Goal: Use online tool/utility: Utilize a website feature to perform a specific function

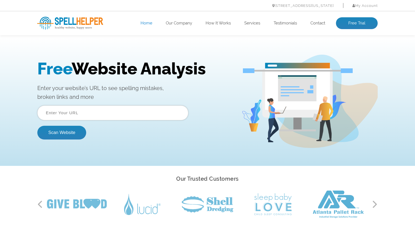
scroll to position [10, 0]
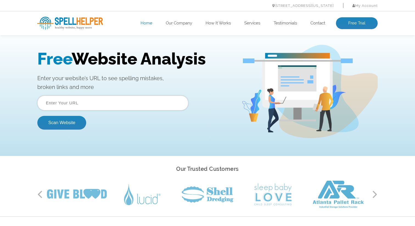
click at [92, 104] on input "text" at bounding box center [112, 103] width 151 height 15
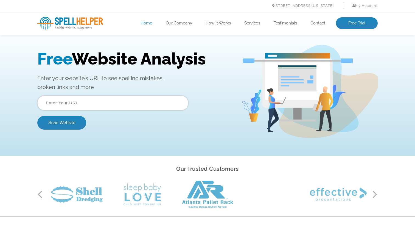
paste input "[URL][DOMAIN_NAME]"
type input "[URL][DOMAIN_NAME]"
click at [68, 117] on button "Scan Website" at bounding box center [61, 123] width 49 height 14
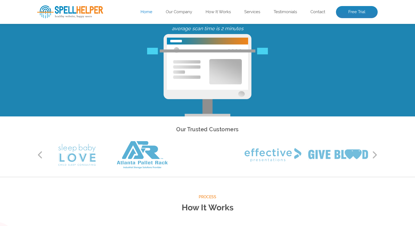
scroll to position [46, 0]
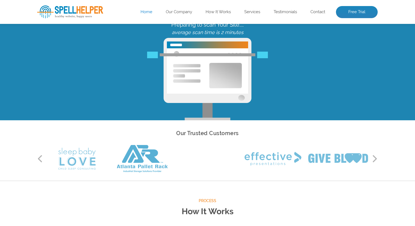
click at [377, 159] on button "Next" at bounding box center [375, 159] width 5 height 8
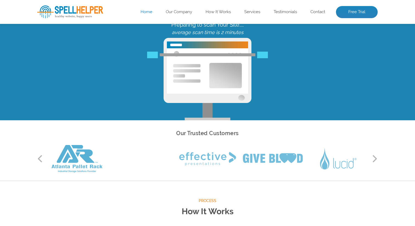
click at [377, 159] on button "Next" at bounding box center [375, 159] width 5 height 8
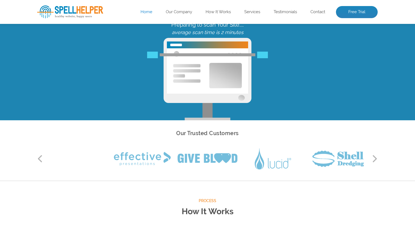
click at [377, 159] on button "Next" at bounding box center [375, 159] width 5 height 8
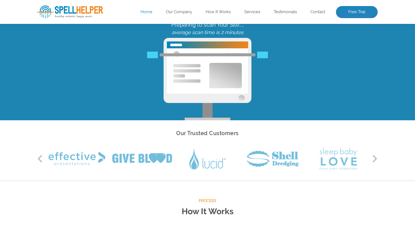
click at [377, 159] on button "Next" at bounding box center [375, 159] width 5 height 8
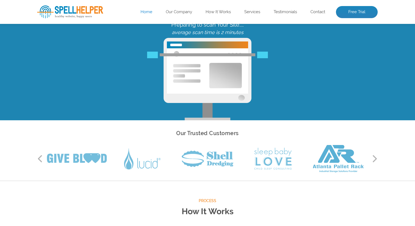
click at [377, 159] on button "Next" at bounding box center [375, 159] width 5 height 8
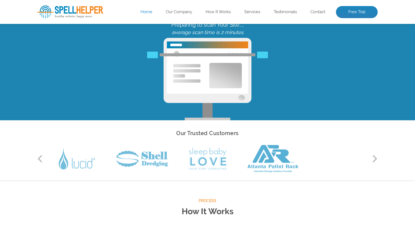
click at [377, 159] on button "Next" at bounding box center [375, 159] width 5 height 8
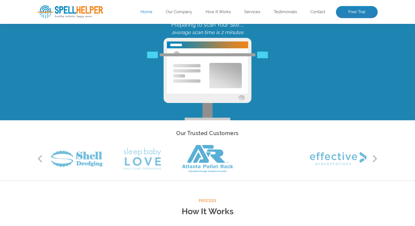
click at [377, 159] on button "Next" at bounding box center [375, 159] width 5 height 8
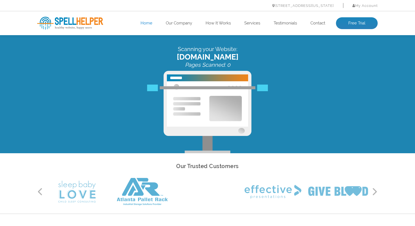
scroll to position [11, 0]
